Goal: Information Seeking & Learning: Learn about a topic

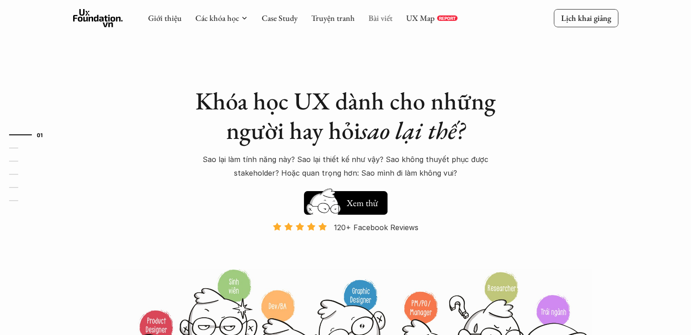
click at [383, 18] on link "Bài viết" at bounding box center [380, 18] width 24 height 10
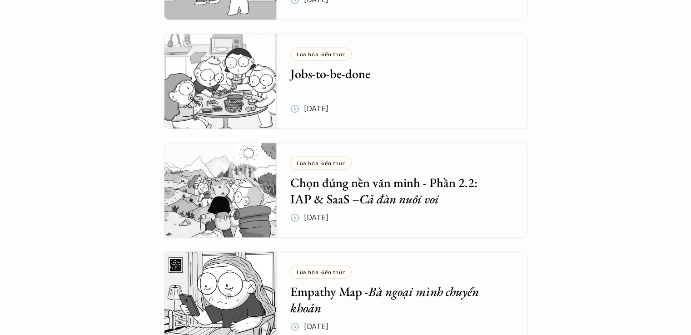
scroll to position [636, 0]
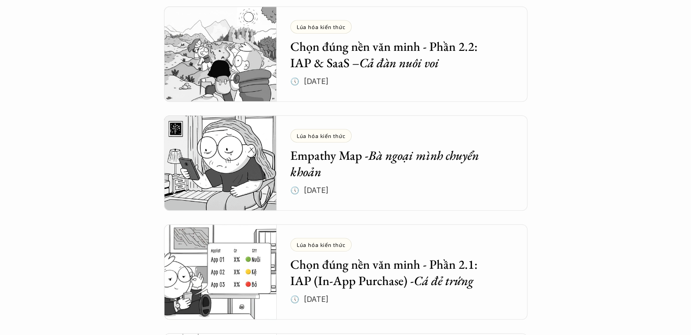
click at [320, 161] on h5 "Empathy Map - Bà ngoại mình chuyển khoản" at bounding box center [395, 163] width 210 height 33
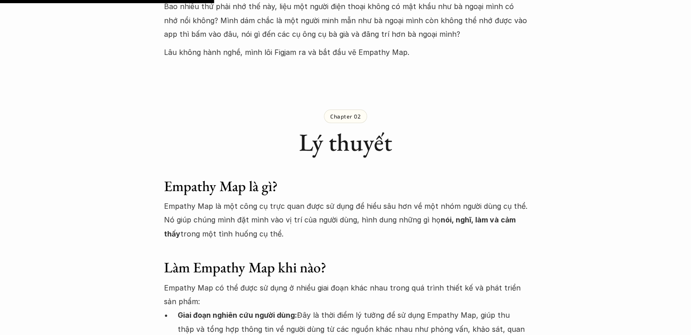
scroll to position [1026, 0]
click at [382, 45] on p "Lâu không hành nghề, mình lôi Figjam ra và bắt đầu vẽ Empathy Map." at bounding box center [345, 52] width 363 height 14
click at [374, 45] on p "Lâu không hành nghề, mình lôi Figjam ra và bắt đầu vẽ Empathy Map." at bounding box center [345, 52] width 363 height 14
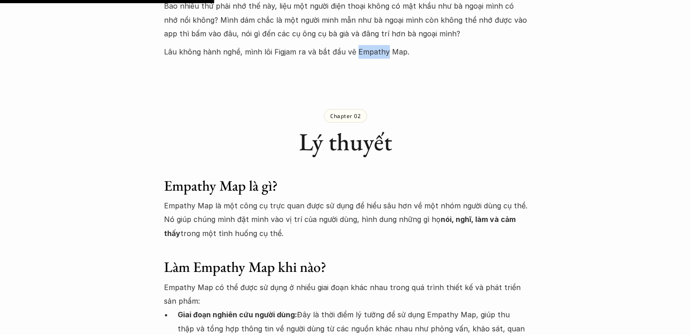
click at [374, 45] on p "Lâu không hành nghề, mình lôi Figjam ra và bắt đầu vẽ Empathy Map." at bounding box center [345, 52] width 363 height 14
drag, startPoint x: 403, startPoint y: 40, endPoint x: 353, endPoint y: 37, distance: 49.6
click at [353, 45] on p "Lâu không hành nghề, mình lôi Figjam ra và bắt đầu vẽ Empathy Map." at bounding box center [345, 52] width 363 height 14
copy p "Empathy Map."
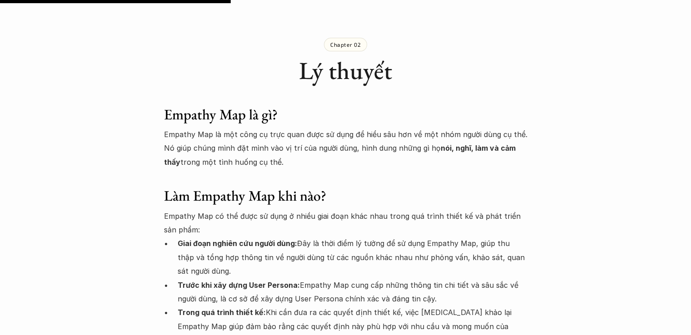
scroll to position [1106, 0]
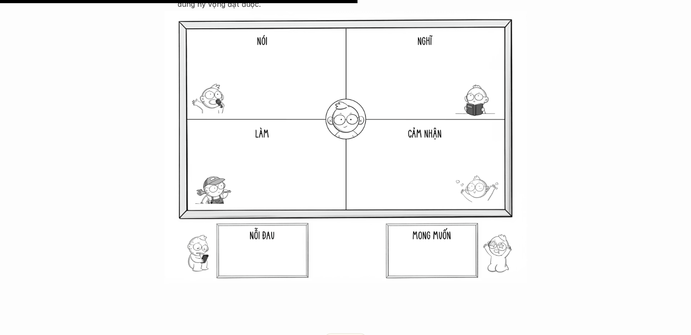
click at [373, 237] on img at bounding box center [345, 147] width 363 height 273
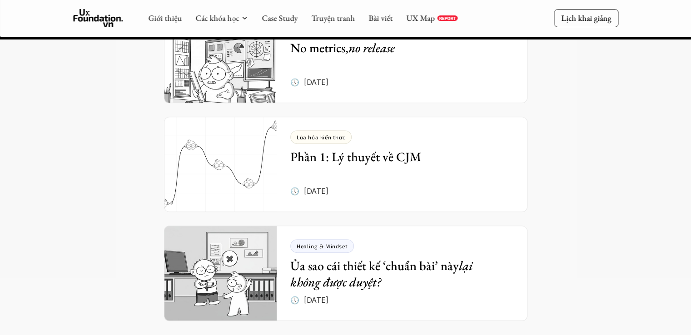
scroll to position [3876, 0]
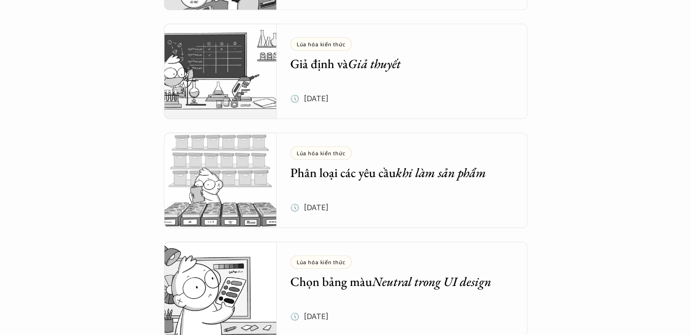
scroll to position [1055, 0]
click at [322, 74] on div "Lúa hóa kiến thức Giả định và Giả thuyết 🕔 [DATE]" at bounding box center [408, 70] width 237 height 95
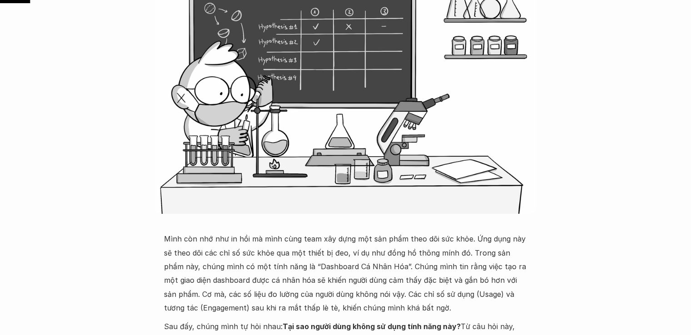
scroll to position [203, 0]
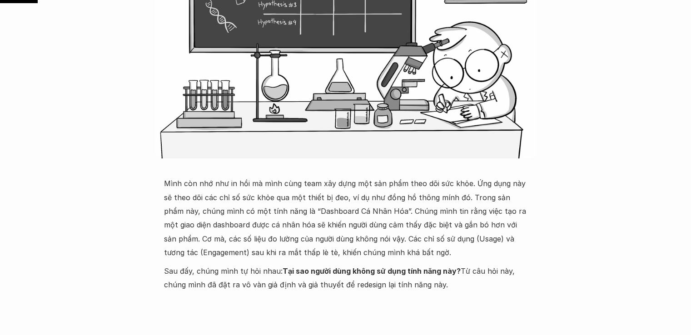
scroll to position [254, 0]
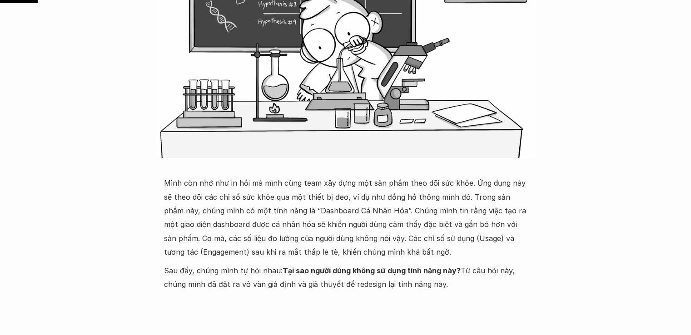
click at [303, 190] on p "Mình còn nhớ như in hồi mà mình cùng team xây dựng một sản phẩm theo dõi sức kh…" at bounding box center [345, 217] width 363 height 83
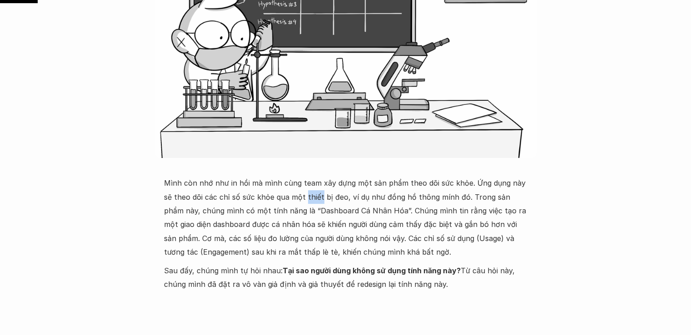
click at [303, 190] on p "Mình còn nhớ như in hồi mà mình cùng team xây dựng một sản phẩm theo dõi sức kh…" at bounding box center [345, 217] width 363 height 83
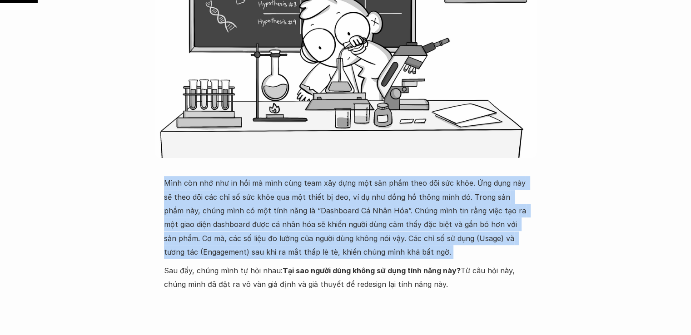
click at [303, 190] on p "Mình còn nhớ như in hồi mà mình cùng team xây dựng một sản phẩm theo dõi sức kh…" at bounding box center [345, 217] width 363 height 83
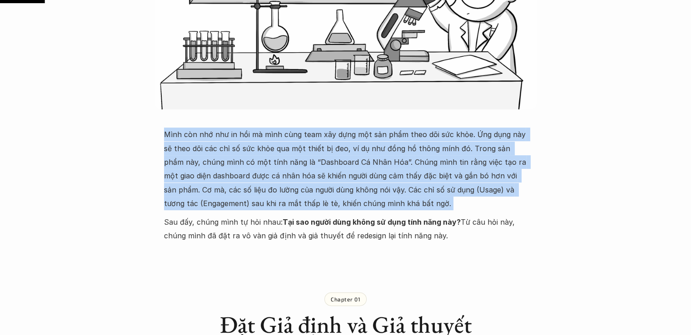
scroll to position [303, 0]
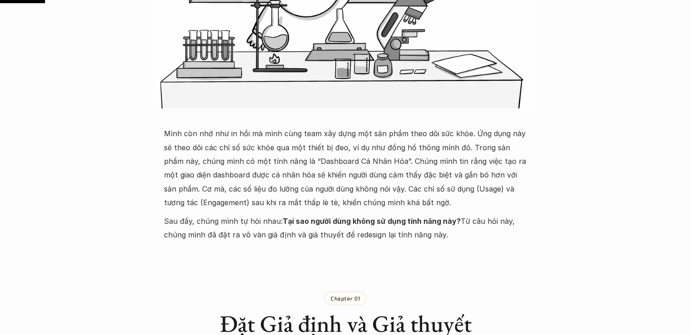
click at [244, 222] on p "Sau đấy, chúng mình tự hỏi nhau: Tại sao người dùng không sử dụng tính năng này…" at bounding box center [345, 228] width 363 height 28
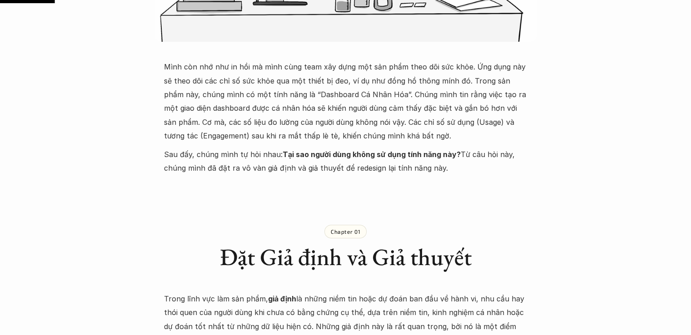
scroll to position [371, 0]
click at [197, 140] on p "Mình còn nhớ như in hồi mà mình cùng team xây dựng một sản phẩm theo dõi sức kh…" at bounding box center [345, 101] width 363 height 83
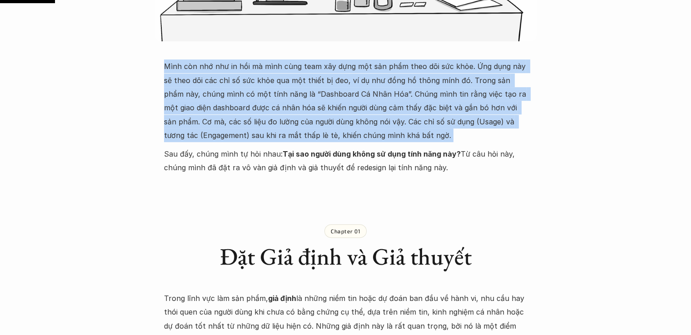
click at [197, 140] on p "Mình còn nhớ như in hồi mà mình cùng team xây dựng một sản phẩm theo dõi sức kh…" at bounding box center [345, 101] width 363 height 83
click at [194, 135] on p "Mình còn nhớ như in hồi mà mình cùng team xây dựng một sản phẩm theo dõi sức kh…" at bounding box center [345, 101] width 363 height 83
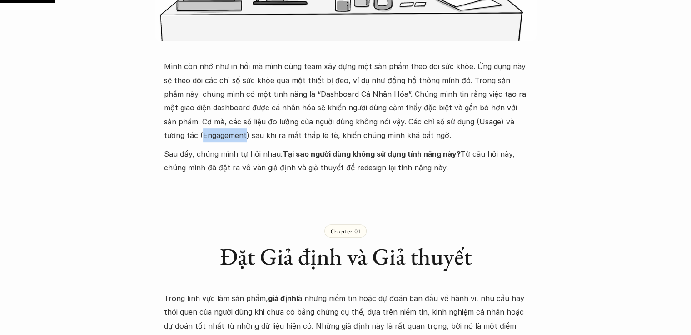
click at [194, 135] on p "Mình còn nhớ như in hồi mà mình cùng team xây dựng một sản phẩm theo dõi sức kh…" at bounding box center [345, 101] width 363 height 83
copy p "Engagement"
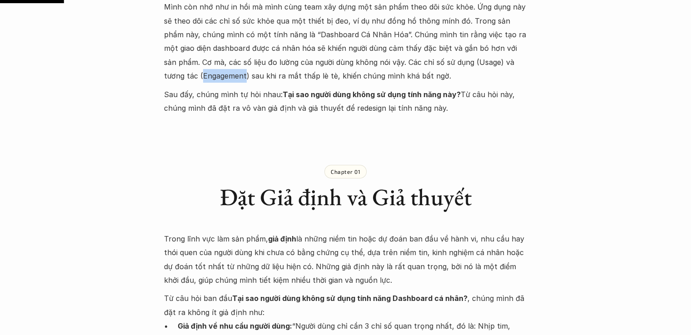
scroll to position [431, 0]
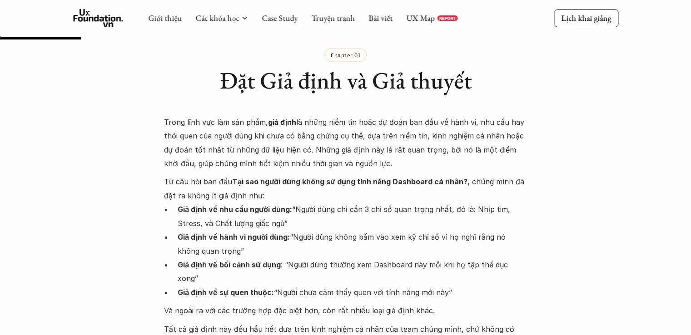
scroll to position [547, 0]
click at [319, 205] on p "Giả định về nhu cầu người dùng: “Người dùng chỉ cần 3 chỉ số quan trọng nhất, đ…" at bounding box center [353, 217] width 350 height 28
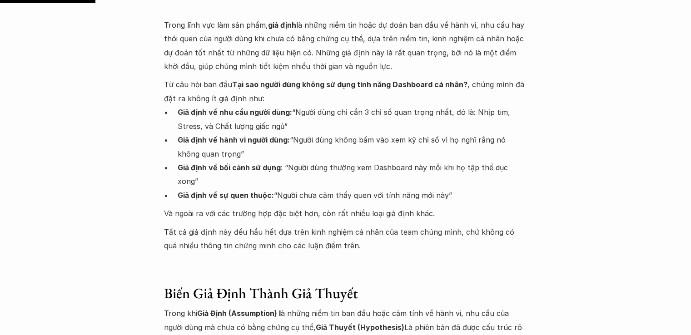
scroll to position [645, 0]
click at [287, 105] on p "Giả định về nhu cầu người dùng: “Người dùng chỉ cần 3 chỉ số quan trọng nhất, đ…" at bounding box center [353, 119] width 350 height 28
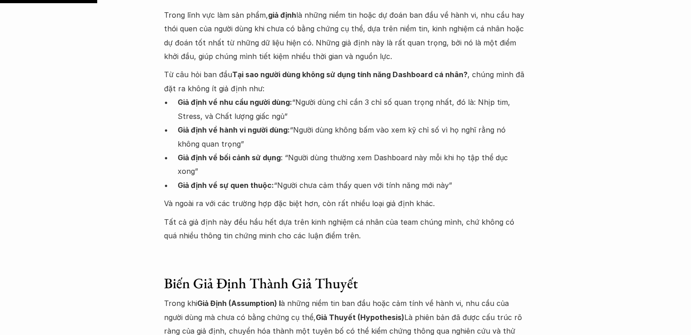
scroll to position [655, 0]
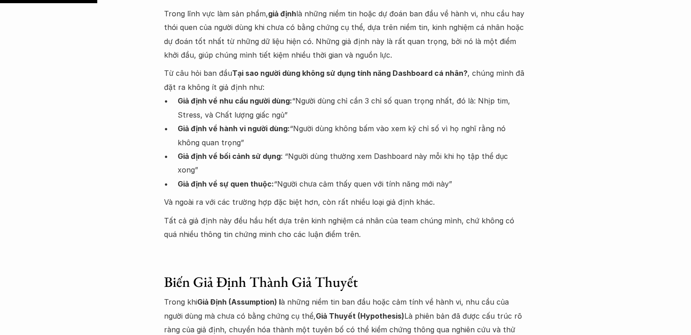
click at [501, 214] on p "Tất cả giả định này đều hầu hết dựa trên kinh nghiệm cá nhân của team chúng mìn…" at bounding box center [345, 234] width 363 height 41
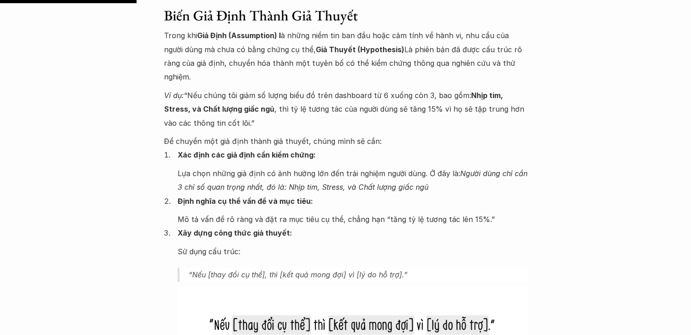
scroll to position [923, 0]
click at [404, 48] on p "Trong khi Giả Định (Assumption) l à những niềm tin ban đầu hoặc cảm tính về hàn…" at bounding box center [345, 55] width 363 height 55
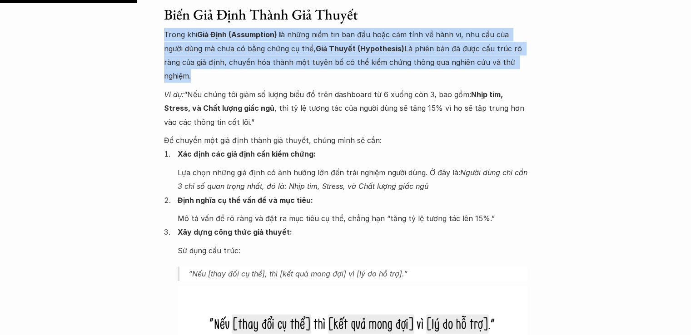
click at [404, 48] on p "Trong khi Giả Định (Assumption) l à những niềm tin ban đầu hoặc cảm tính về hàn…" at bounding box center [345, 55] width 363 height 55
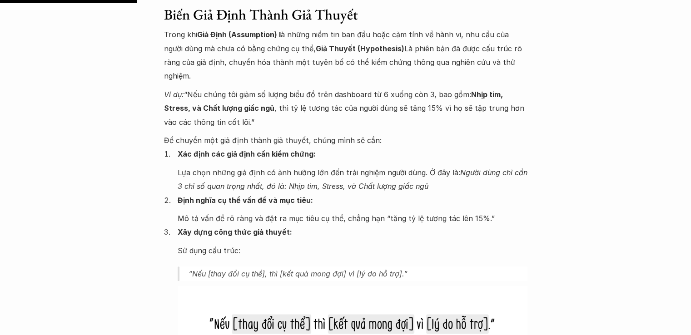
click at [400, 88] on p "Ví dụ: “Nếu chúng tôi giảm số lượng biểu đồ trên dashboard từ 6 xuống còn 3, ba…" at bounding box center [345, 108] width 363 height 41
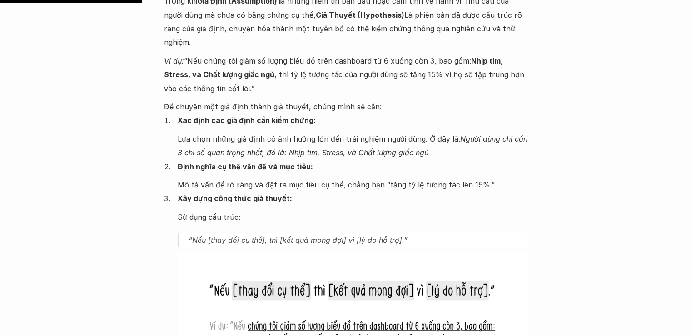
scroll to position [957, 0]
drag, startPoint x: 630, startPoint y: 206, endPoint x: 549, endPoint y: 195, distance: 82.0
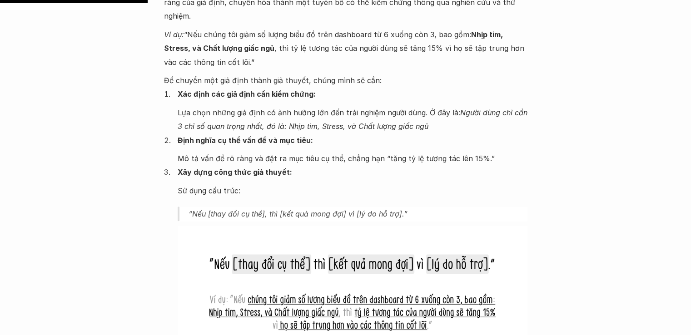
scroll to position [997, 0]
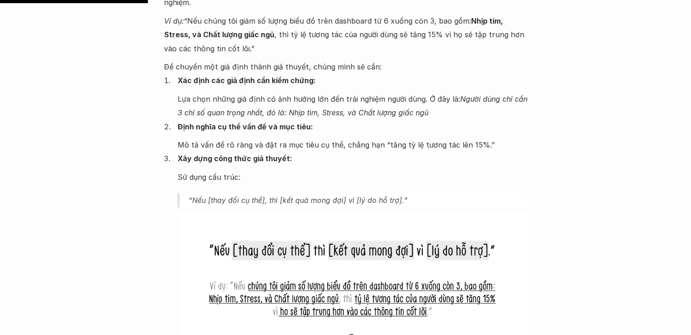
click at [375, 120] on li "Định nghĩa cụ thể vấn đề và mục tiêu: Mô tả vấn đề rõ ràng và đặt ra mục tiêu c…" at bounding box center [353, 136] width 350 height 32
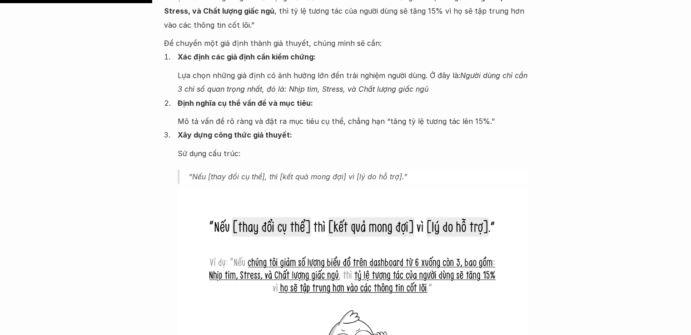
scroll to position [1026, 0]
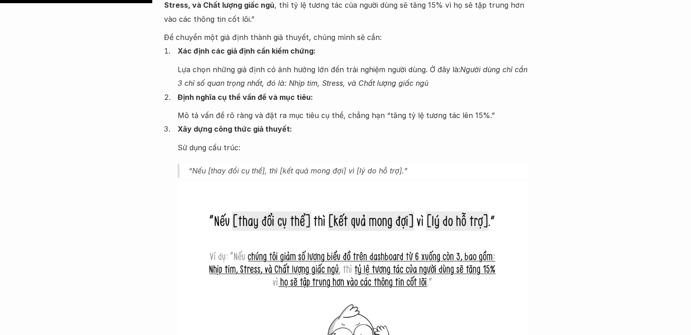
click at [495, 164] on p "“Nếu [thay đổi cụ thể], thì [kết quả mong đợi] vì [lý do hỗ trợ].”" at bounding box center [358, 171] width 339 height 15
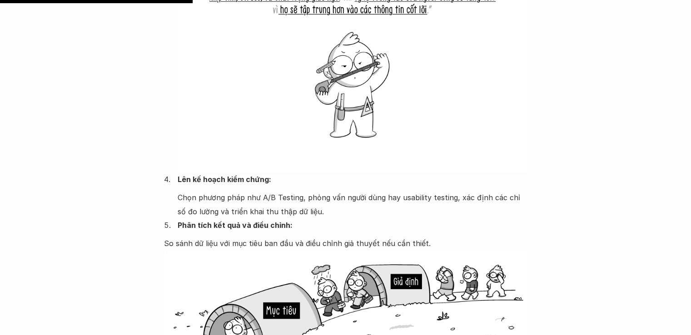
scroll to position [1117, 0]
